Goal: Register for event/course

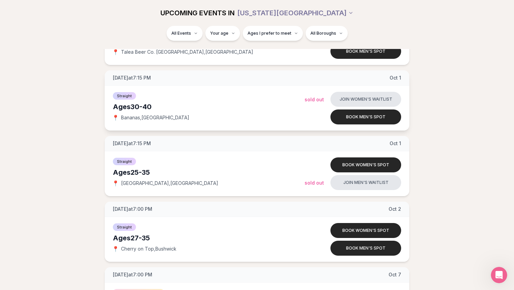
scroll to position [1320, 0]
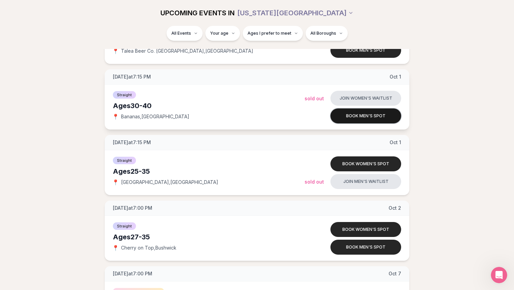
click at [344, 116] on button "Book men's spot" at bounding box center [366, 116] width 71 height 15
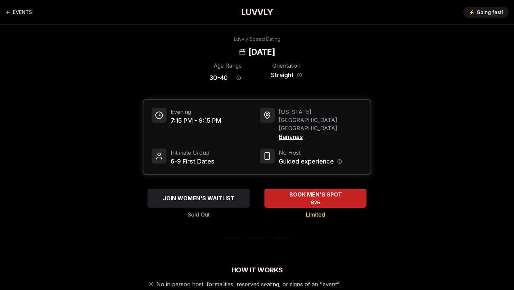
scroll to position [0, 0]
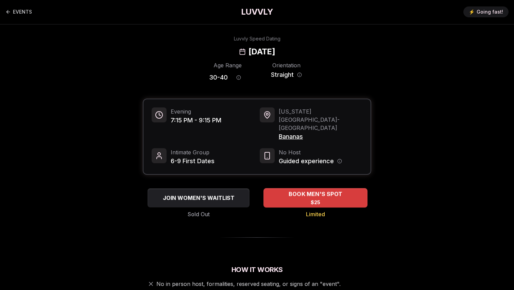
click at [313, 199] on span "$25" at bounding box center [316, 202] width 10 height 7
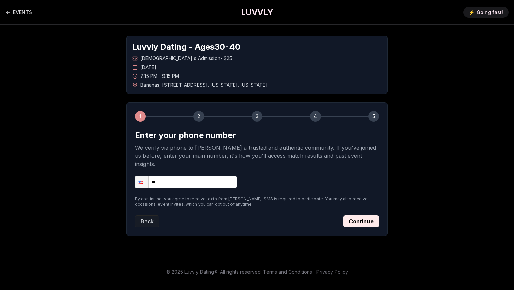
click at [223, 176] on input "**" at bounding box center [186, 182] width 102 height 12
type input "**********"
click at [345, 215] on button "Continue" at bounding box center [362, 221] width 36 height 12
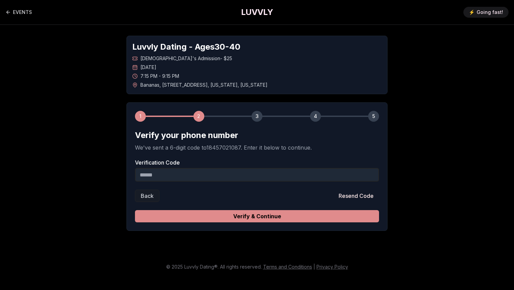
click at [307, 218] on button "Verify & Continue" at bounding box center [257, 216] width 244 height 12
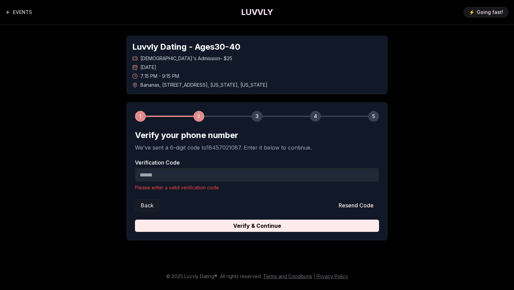
click at [254, 175] on input "Verification Code" at bounding box center [257, 175] width 244 height 14
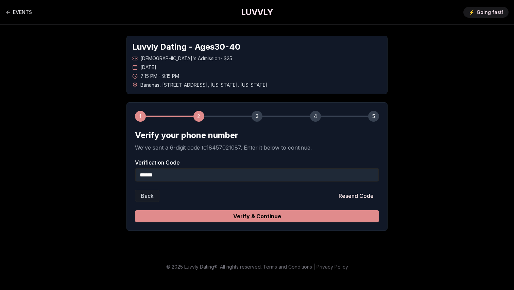
type input "******"
click at [260, 217] on button "Verify & Continue" at bounding box center [257, 216] width 244 height 12
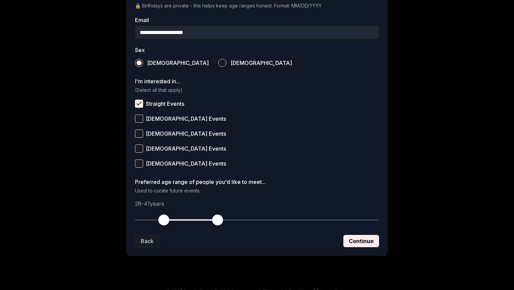
scroll to position [214, 0]
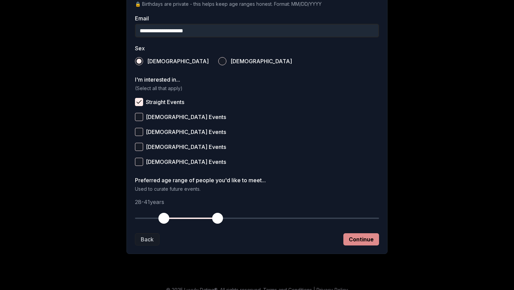
click at [358, 237] on button "Continue" at bounding box center [362, 239] width 36 height 12
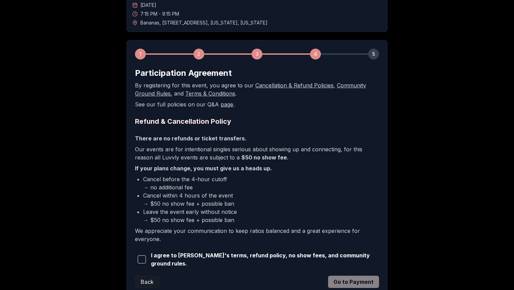
scroll to position [112, 0]
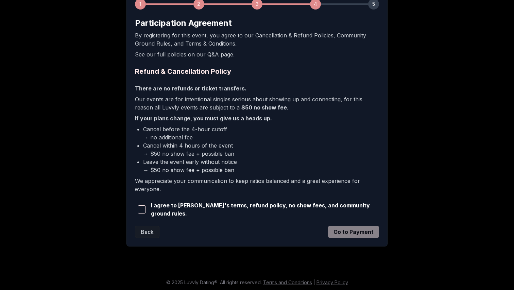
click at [157, 211] on span "I agree to [PERSON_NAME]'s terms, refund policy, no show fees, and community gr…" at bounding box center [265, 209] width 228 height 16
click at [145, 210] on span "button" at bounding box center [142, 209] width 8 height 8
click at [340, 233] on button "Go to Payment" at bounding box center [353, 232] width 51 height 12
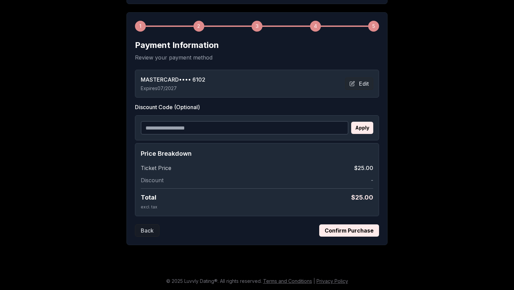
click at [349, 233] on button "Confirm Purchase" at bounding box center [349, 231] width 60 height 12
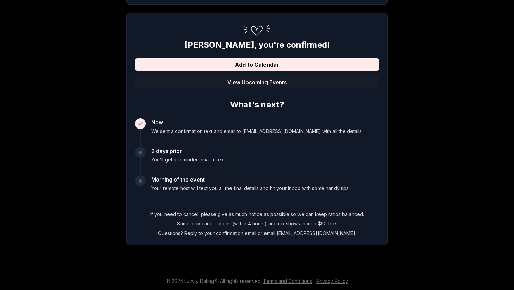
scroll to position [89, 0]
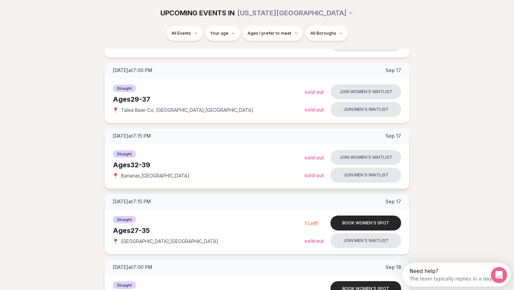
scroll to position [138, 0]
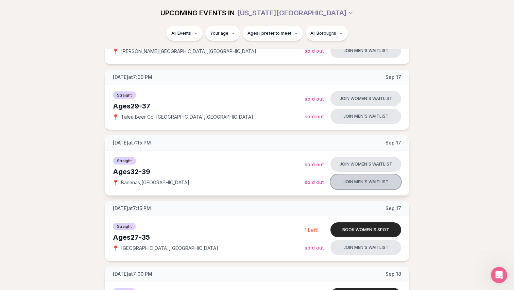
click at [366, 183] on button "Join men's waitlist" at bounding box center [366, 182] width 71 height 15
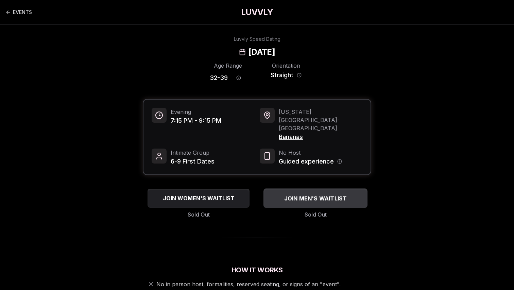
click at [316, 194] on span "JOIN MEN'S WAITLIST" at bounding box center [316, 198] width 66 height 8
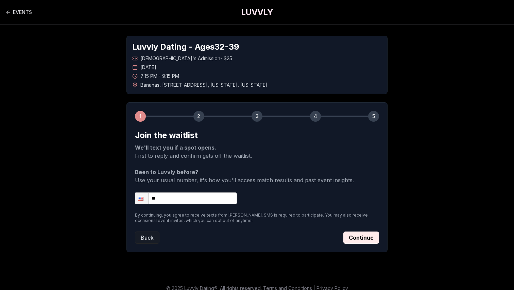
click at [196, 198] on input "**" at bounding box center [186, 199] width 102 height 12
type input "**********"
click at [356, 236] on button "Continue" at bounding box center [362, 238] width 36 height 12
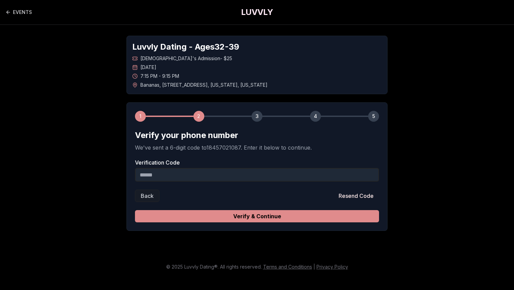
click at [205, 215] on button "Verify & Continue" at bounding box center [257, 216] width 244 height 12
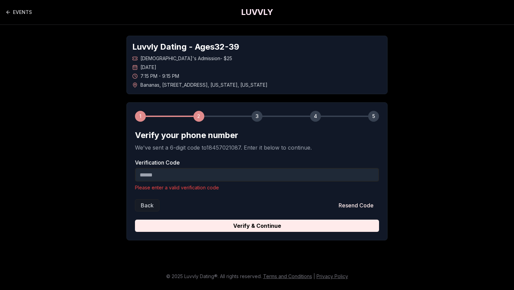
click at [180, 178] on input "Verification Code" at bounding box center [257, 175] width 244 height 14
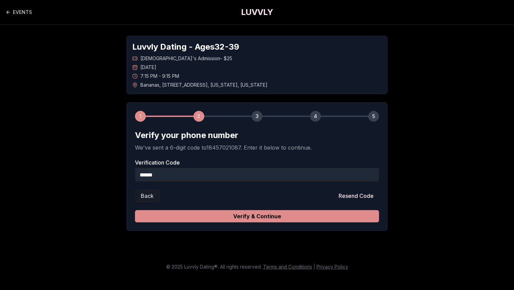
type input "******"
click at [215, 218] on button "Verify & Continue" at bounding box center [257, 216] width 244 height 12
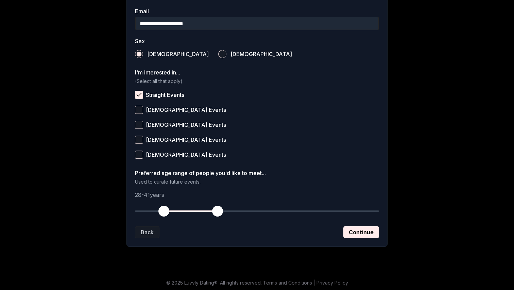
scroll to position [222, 0]
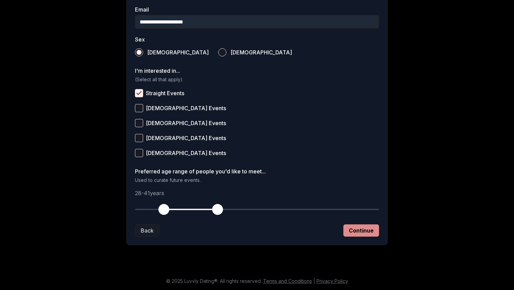
click at [363, 233] on button "Continue" at bounding box center [362, 231] width 36 height 12
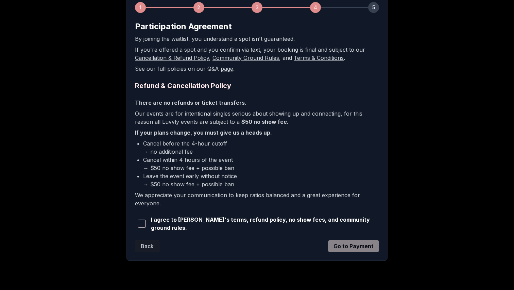
scroll to position [123, 0]
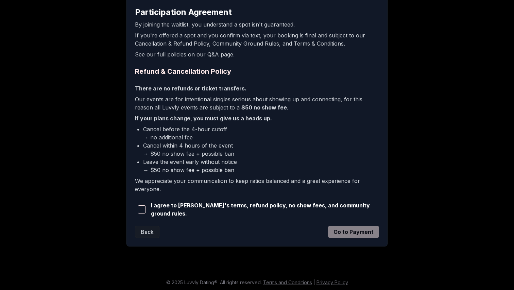
click at [145, 210] on span "button" at bounding box center [142, 209] width 8 height 8
click at [344, 235] on button "Go to Payment" at bounding box center [353, 232] width 51 height 12
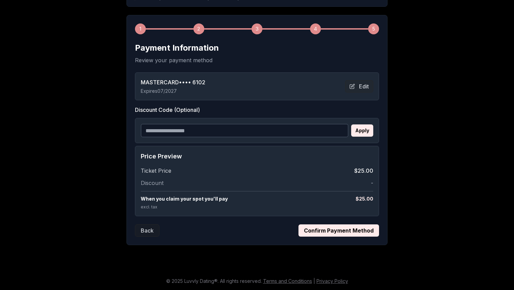
click at [326, 233] on button "Confirm Payment Method" at bounding box center [339, 231] width 81 height 12
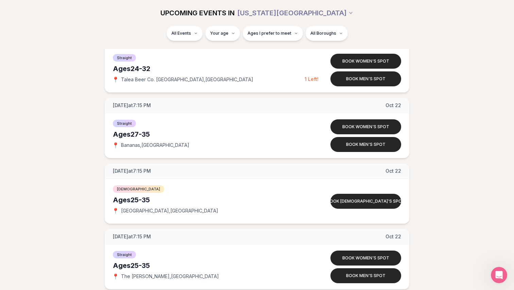
scroll to position [3393, 0]
